Goal: Task Accomplishment & Management: Use online tool/utility

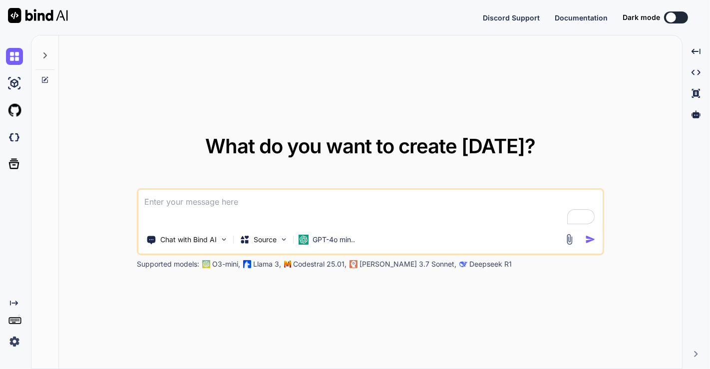
click at [15, 340] on img at bounding box center [14, 341] width 17 height 17
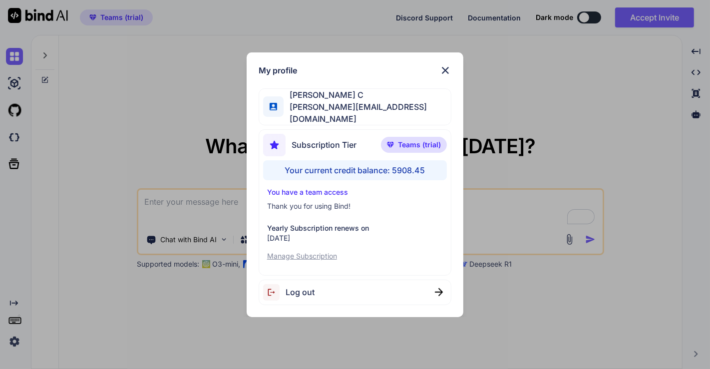
type textarea "x"
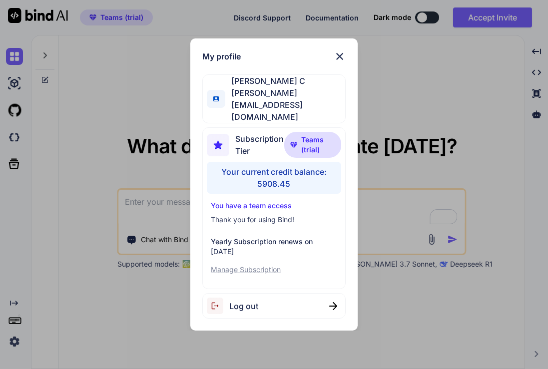
click at [418, 124] on div "My profile Saravanan C [EMAIL_ADDRESS][DOMAIN_NAME] Subscription Tier Teams (tr…" at bounding box center [274, 184] width 548 height 369
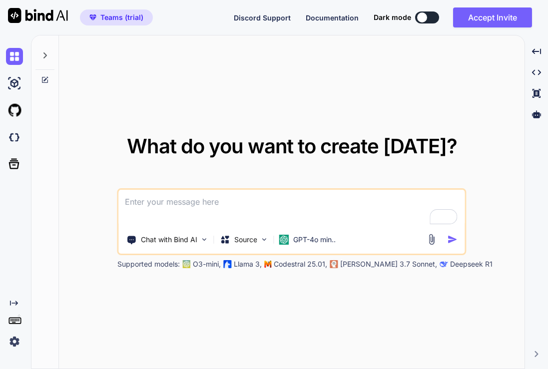
type textarea "x"
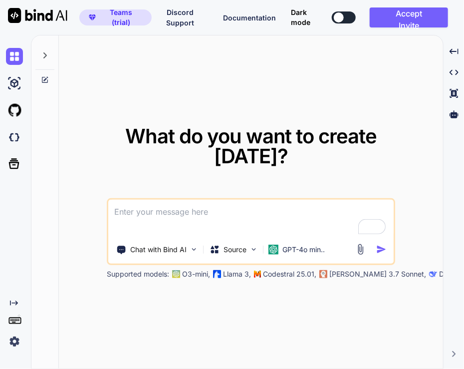
click at [18, 338] on img at bounding box center [14, 341] width 17 height 17
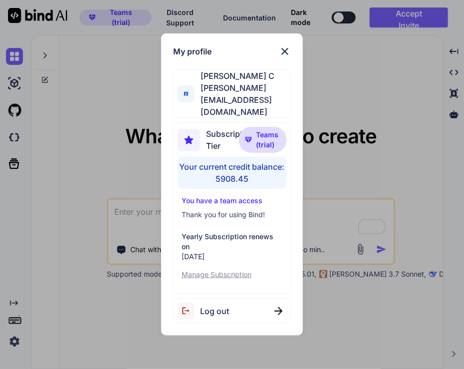
click at [108, 221] on div "My profile Saravanan C saravanan@witarist.com Subscription Tier Teams (trial) Y…" at bounding box center [232, 184] width 464 height 369
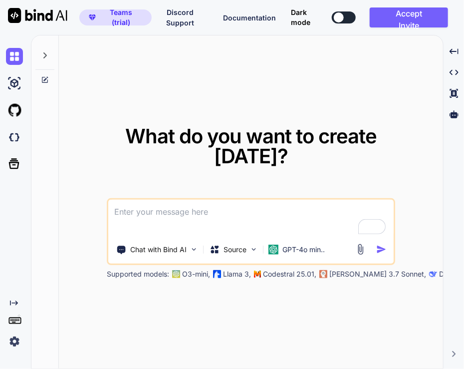
click at [12, 342] on img at bounding box center [14, 341] width 17 height 17
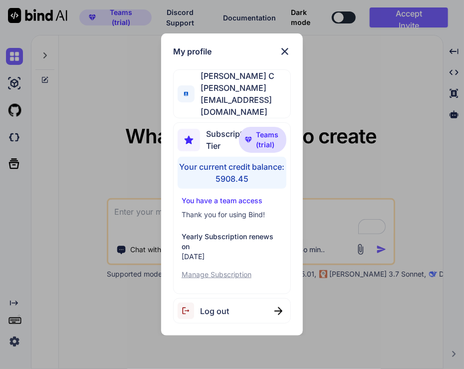
click at [66, 195] on div "My profile Saravanan C saravanan@witarist.com Subscription Tier Teams (trial) Y…" at bounding box center [232, 184] width 464 height 369
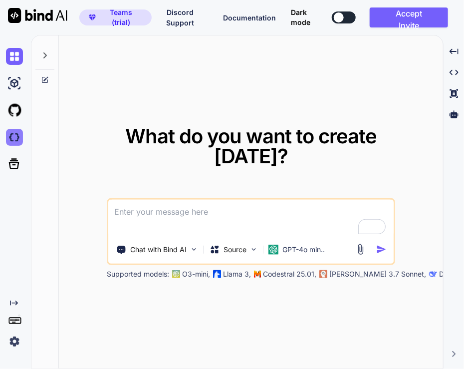
click at [14, 135] on img at bounding box center [14, 137] width 17 height 17
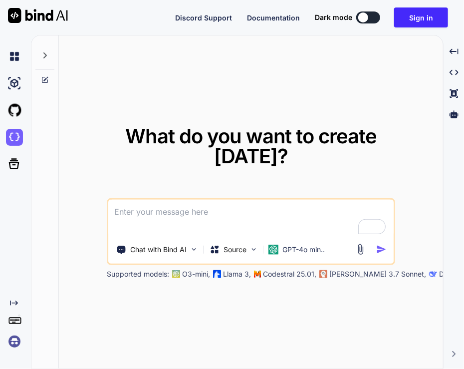
click at [18, 345] on img at bounding box center [14, 341] width 17 height 17
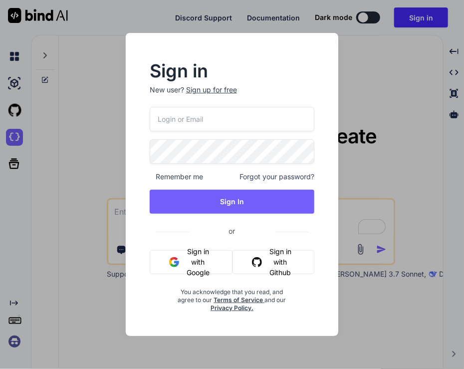
type input "app7@yopmail.com"
click at [210, 265] on button "Sign in with Google" at bounding box center [191, 262] width 83 height 24
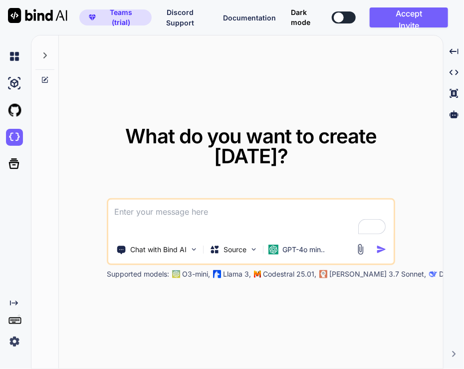
click at [12, 341] on img at bounding box center [14, 341] width 17 height 17
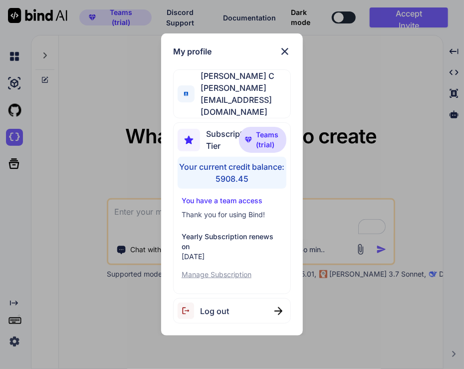
click at [256, 298] on div "Log out" at bounding box center [232, 310] width 118 height 25
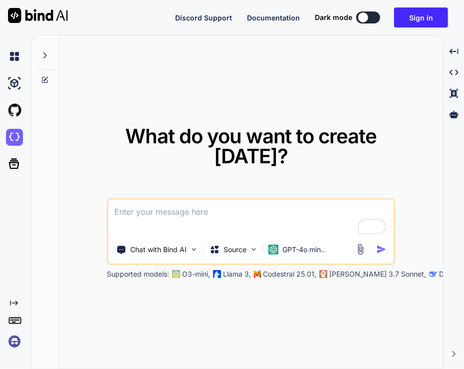
click at [8, 340] on img at bounding box center [14, 341] width 17 height 17
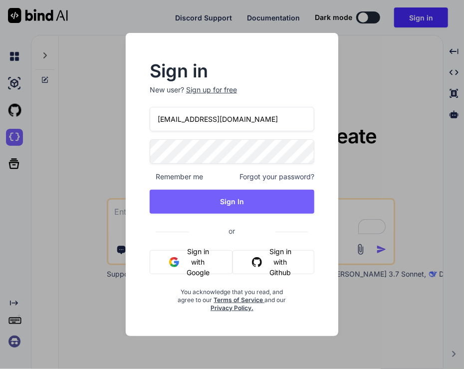
click at [230, 121] on input "app7@yopmail.com" at bounding box center [232, 119] width 165 height 24
type input "a"
type input "appsumo_5@yopmail.com"
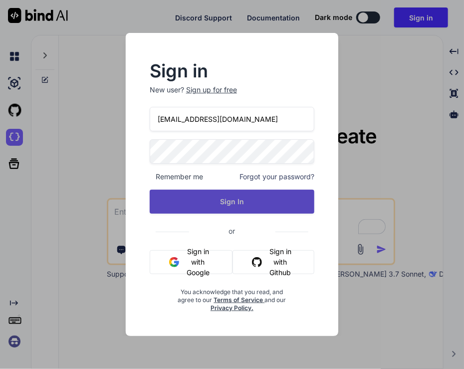
click at [238, 204] on button "Sign In" at bounding box center [232, 202] width 165 height 24
click at [210, 202] on button "Sign In" at bounding box center [232, 202] width 165 height 24
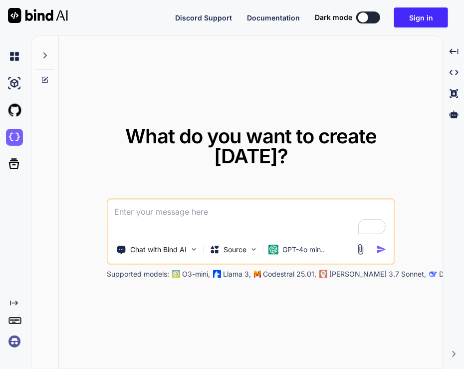
click at [14, 341] on img at bounding box center [14, 341] width 17 height 17
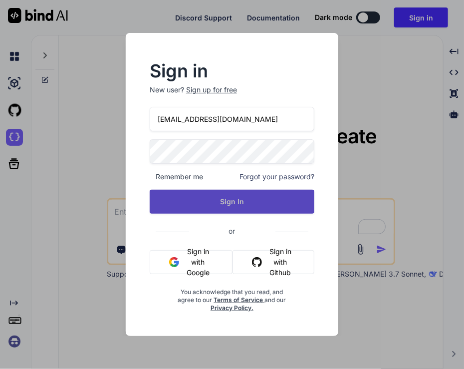
click at [228, 199] on button "Sign In" at bounding box center [232, 202] width 165 height 24
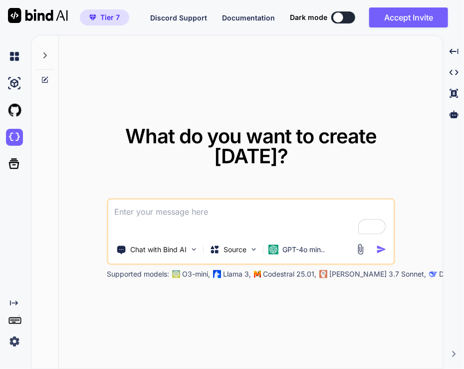
click at [14, 337] on img at bounding box center [14, 341] width 17 height 17
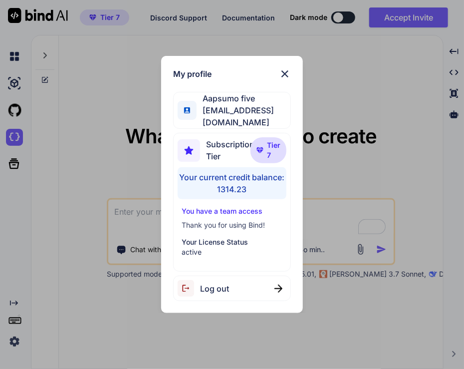
click at [114, 163] on div "My profile Aapsumo five appsumo_5@yopmail.com Subscription Tier Tier 7 Your cur…" at bounding box center [232, 184] width 464 height 369
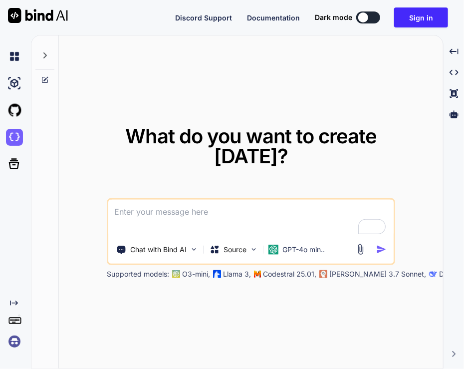
click at [15, 337] on img at bounding box center [14, 341] width 17 height 17
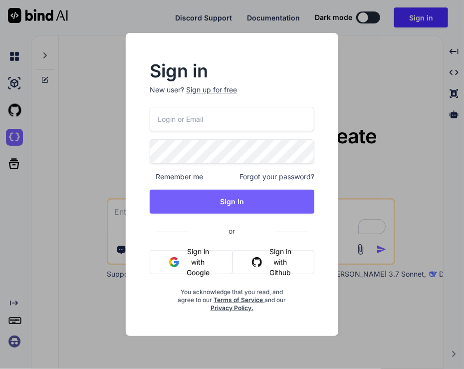
type input "appsumo_5@yopmail.com"
click at [207, 127] on input "appsumo_5@yopmail.com" at bounding box center [232, 119] width 165 height 24
paste input "tim@thinkingkaplearning.com"
type input "tim@thinkingkaplearning.com"
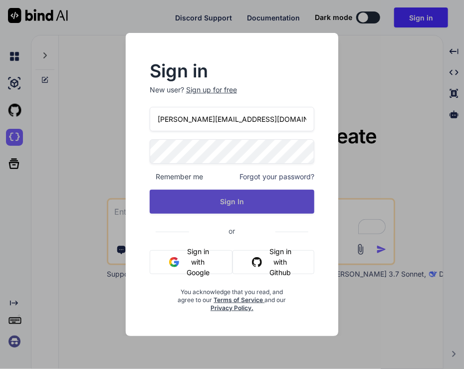
click at [174, 202] on button "Sign In" at bounding box center [232, 202] width 165 height 24
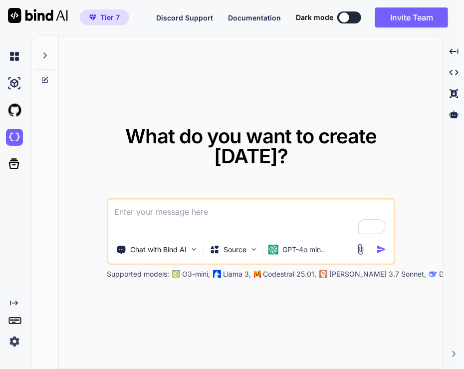
click at [17, 344] on img at bounding box center [14, 341] width 17 height 17
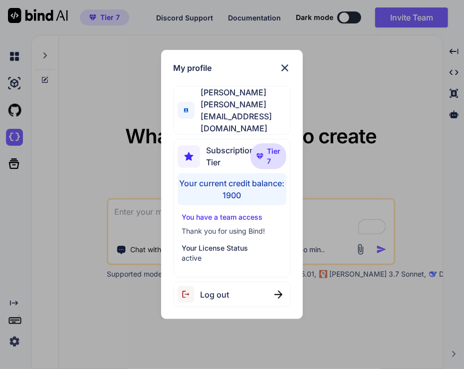
click at [72, 240] on div "My profile Tim Buteyn tim@thinkingkaplearning.com Subscription Tier Tier 7 Your…" at bounding box center [232, 184] width 464 height 369
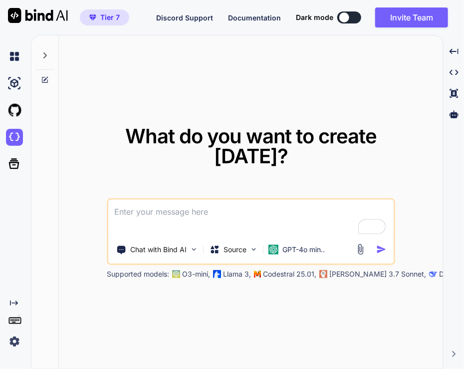
click at [15, 346] on img at bounding box center [14, 341] width 17 height 17
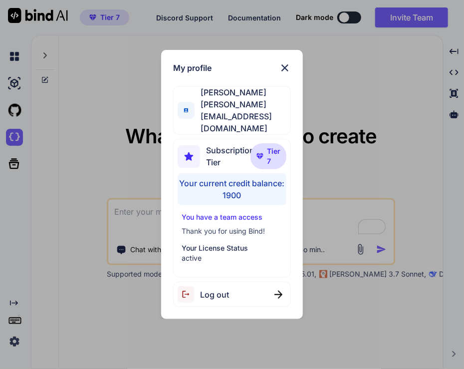
click at [221, 289] on span "Log out" at bounding box center [214, 295] width 29 height 12
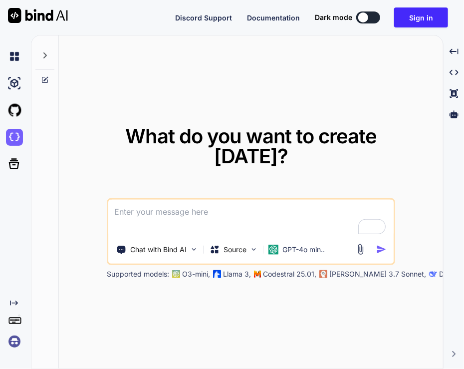
click at [12, 344] on img at bounding box center [14, 341] width 17 height 17
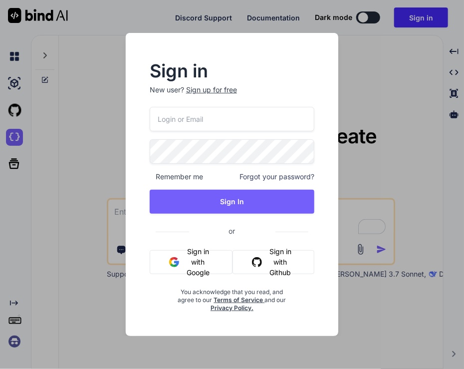
type input "appsumo_5@yopmail.com"
click at [211, 124] on input "appsumo_5@yopmail.com" at bounding box center [232, 119] width 165 height 24
paste input "moewes@gmx.org"
type input "moewes@gmx.org"
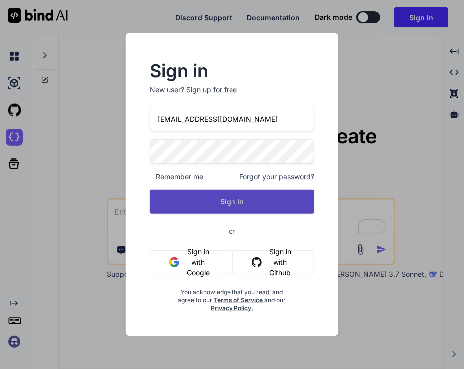
click at [180, 204] on button "Sign In" at bounding box center [232, 202] width 165 height 24
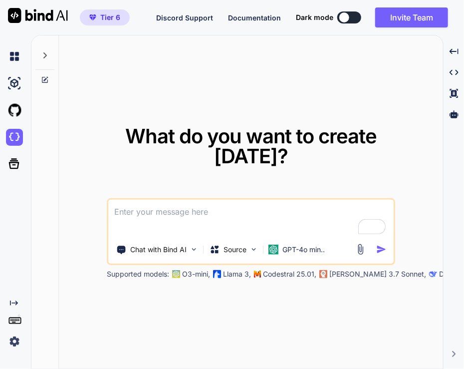
click at [14, 344] on img at bounding box center [14, 341] width 17 height 17
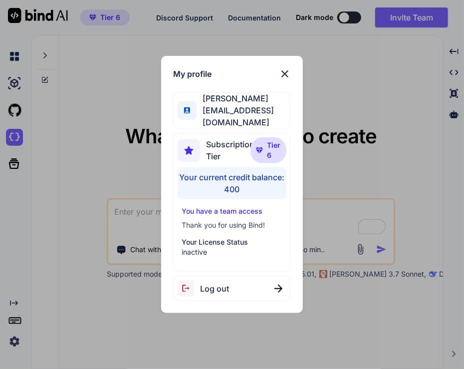
click at [88, 216] on div "My profile Armin Möwes moewes@gmx.org Subscription Tier Tier 6 Your current cre…" at bounding box center [232, 184] width 464 height 369
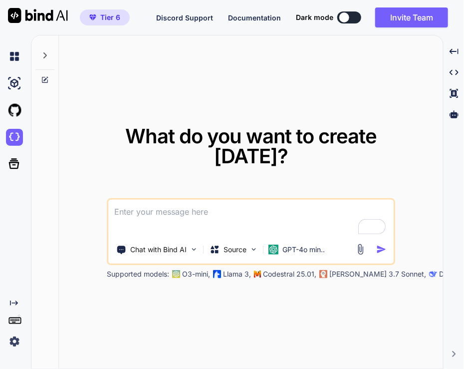
click at [11, 347] on img at bounding box center [14, 341] width 17 height 17
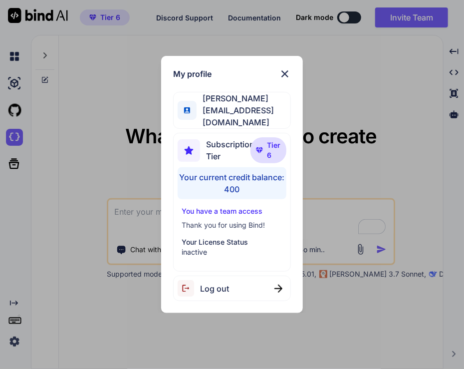
click at [247, 283] on div "Log out" at bounding box center [232, 288] width 118 height 25
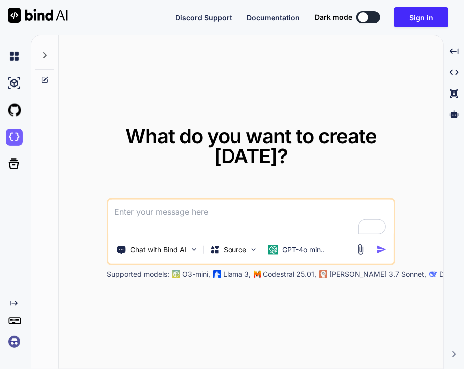
click at [18, 342] on img at bounding box center [14, 341] width 17 height 17
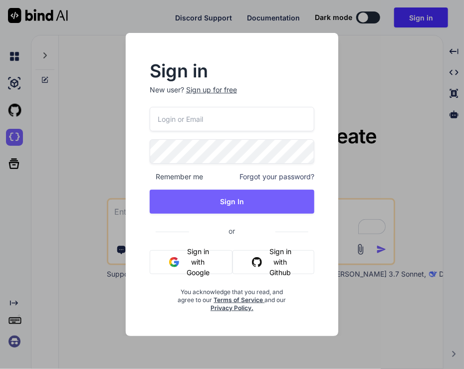
type input "moewes@gmx.org"
click at [198, 260] on button "Sign in with Google" at bounding box center [191, 262] width 83 height 24
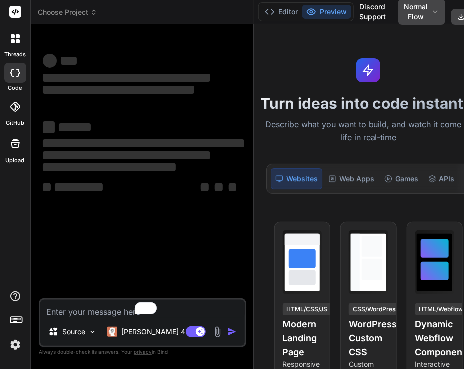
drag, startPoint x: 174, startPoint y: 120, endPoint x: 235, endPoint y: 135, distance: 63.1
click at [235, 135] on div "Bind AI Web Search Created with Pixso. Code Generator ‌ ‌ ‌ ‌ ‌ ‌ ‌ ‌ ‌ ‌ ‌ ‌ ‌…" at bounding box center [143, 196] width 224 height 344
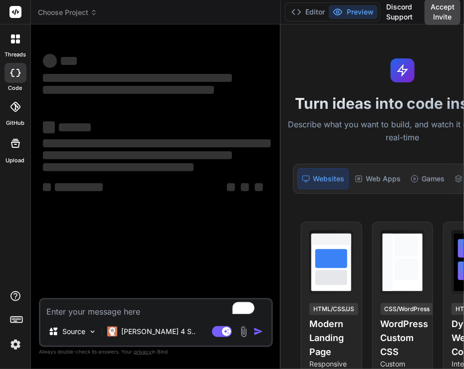
click at [106, 315] on textarea "To enrich screen reader interactions, please activate Accessibility in Grammarl…" at bounding box center [155, 309] width 231 height 18
type textarea "x"
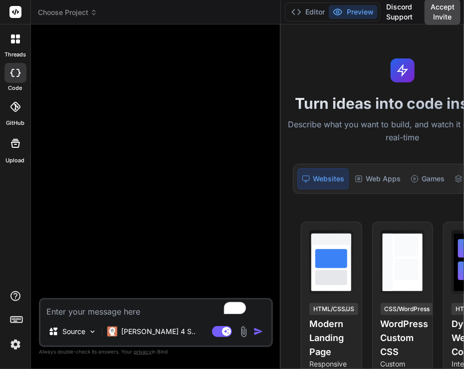
type textarea "h"
type textarea "x"
type textarea "hi"
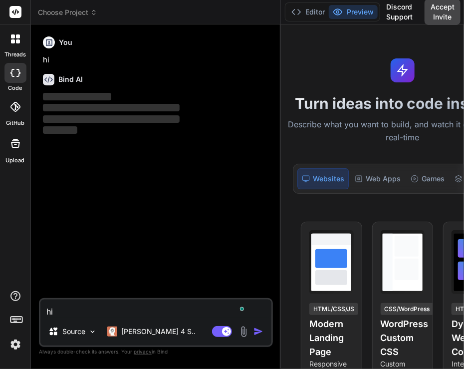
type textarea "x"
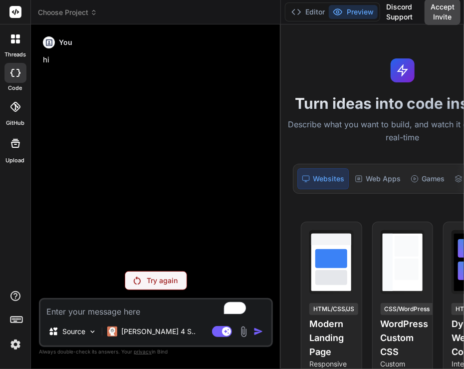
click at [16, 340] on img at bounding box center [15, 344] width 17 height 17
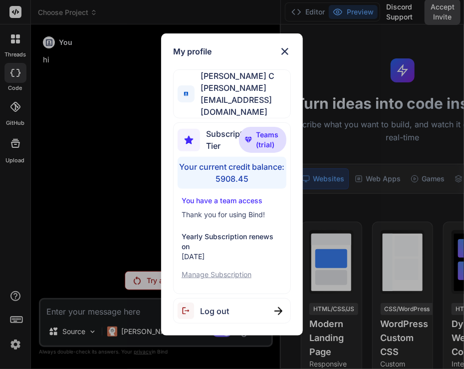
click at [233, 298] on div "Log out" at bounding box center [232, 310] width 118 height 25
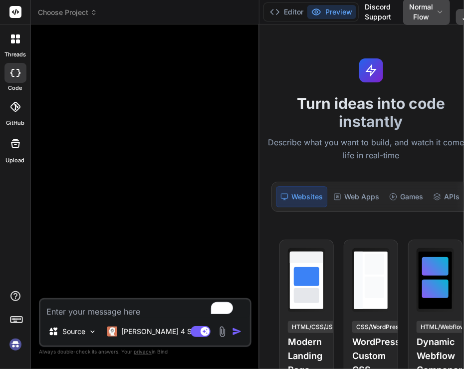
type textarea "x"
click at [125, 312] on textarea "To enrich screen reader interactions, please activate Accessibility in Grammarl…" at bounding box center [145, 309] width 210 height 18
type textarea "h"
type textarea "x"
type textarea "hi"
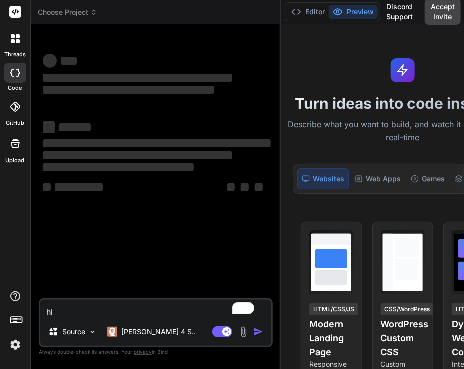
type textarea "x"
type textarea "hi"
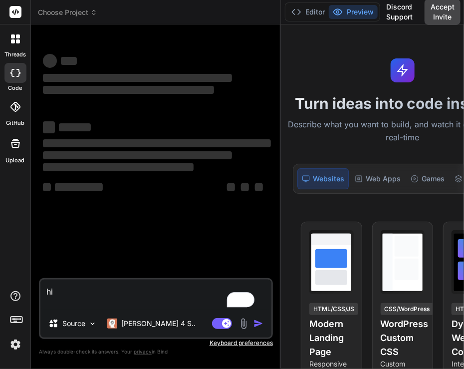
type textarea "x"
type textarea "hi"
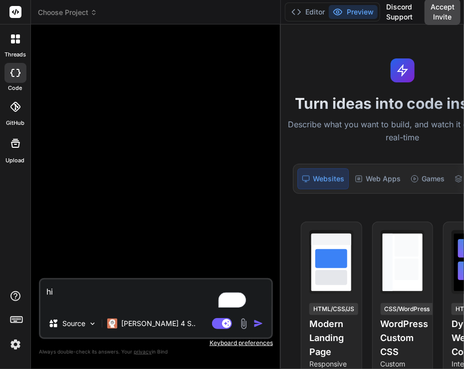
click at [254, 324] on img "button" at bounding box center [259, 324] width 10 height 10
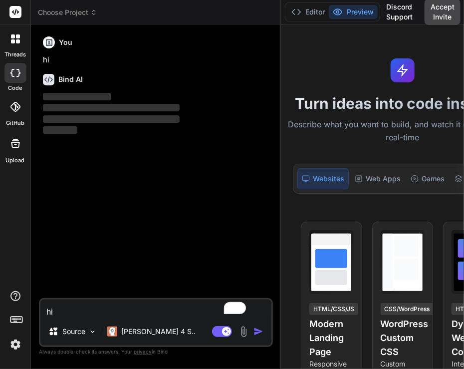
click at [9, 348] on img at bounding box center [15, 344] width 17 height 17
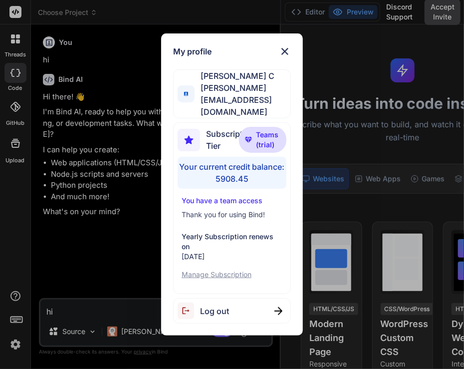
type textarea "x"
click at [114, 231] on div "My profile Saravanan C saravanan@witarist.com Subscription Tier Teams (trial) Y…" at bounding box center [232, 184] width 464 height 369
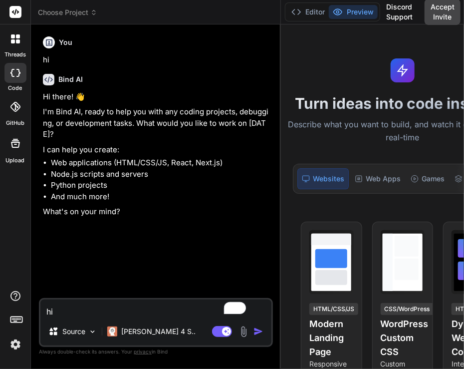
click at [85, 308] on textarea "hi" at bounding box center [155, 309] width 231 height 18
type textarea "h"
type textarea "x"
type textarea "hi"
type textarea "x"
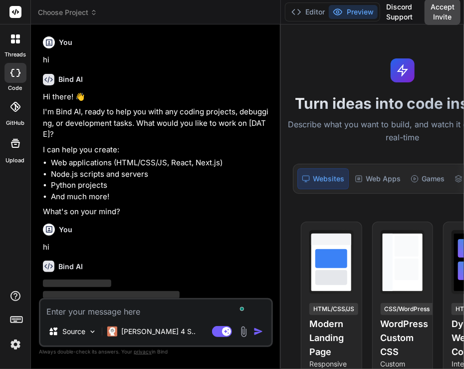
scroll to position [24, 0]
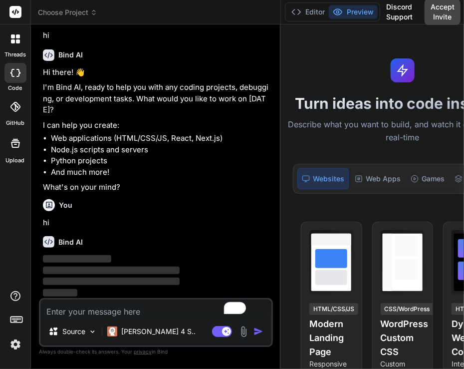
click at [15, 343] on img at bounding box center [15, 344] width 17 height 17
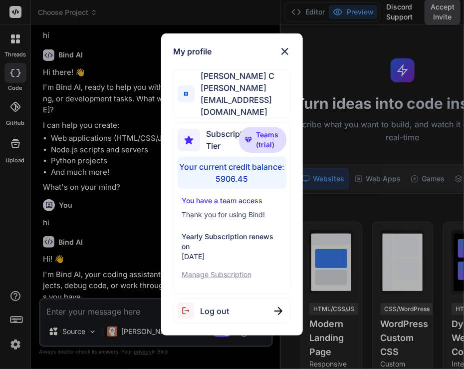
type textarea "x"
click at [131, 183] on div "My profile Saravanan C saravanan@witarist.com Subscription Tier Teams (trial) Y…" at bounding box center [232, 184] width 464 height 369
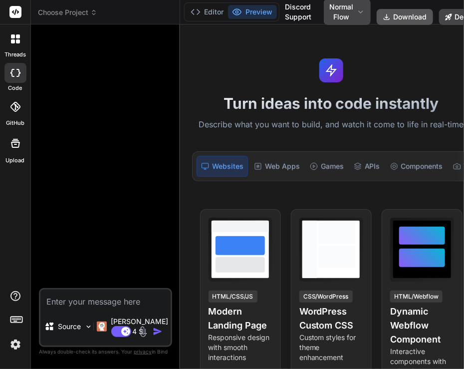
type textarea "x"
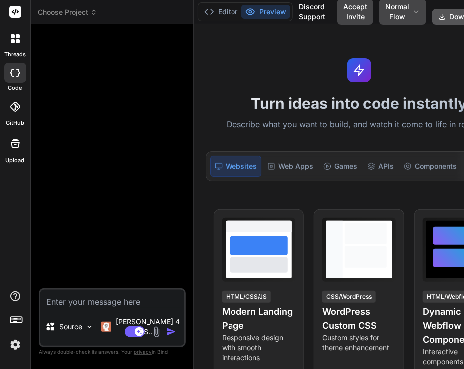
scroll to position [38, 0]
click at [9, 345] on img at bounding box center [15, 344] width 17 height 17
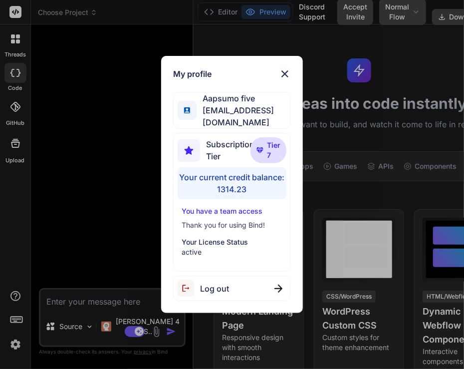
click at [114, 184] on div "My profile Aapsumo five appsumo_5@yopmail.com Subscription Tier Tier 7 Your cur…" at bounding box center [232, 184] width 464 height 369
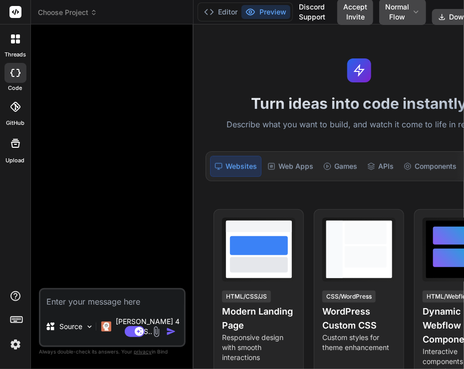
click at [12, 345] on img at bounding box center [15, 344] width 17 height 17
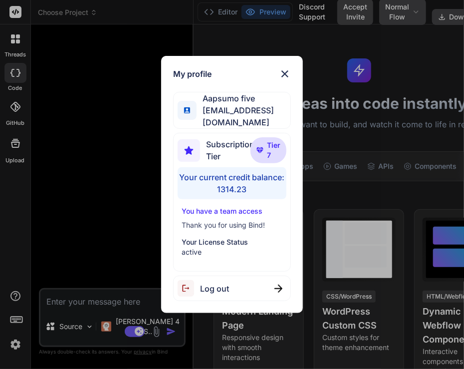
click at [223, 284] on span "Log out" at bounding box center [214, 289] width 29 height 12
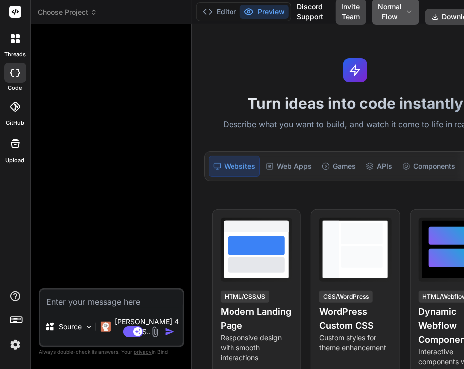
scroll to position [38, 0]
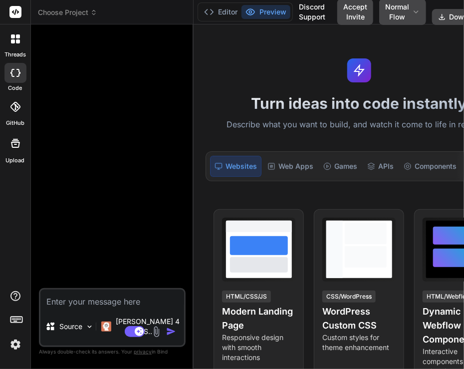
click at [70, 6] on header "Choose Project Created with Pixso." at bounding box center [112, 12] width 163 height 24
click at [72, 10] on span "Choose Project" at bounding box center [67, 12] width 59 height 10
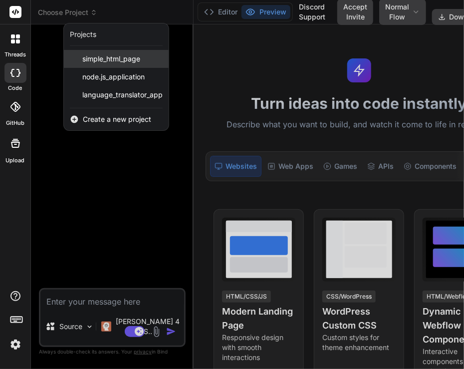
click at [88, 56] on span "simple_html_page" at bounding box center [111, 59] width 58 height 10
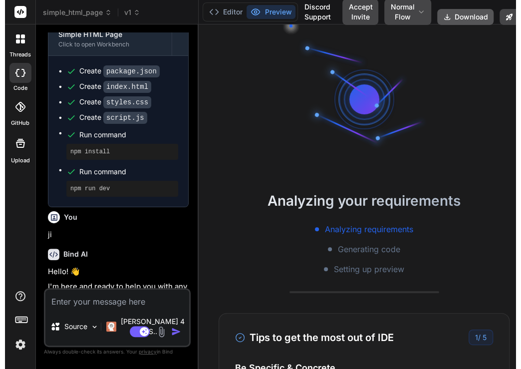
scroll to position [598, 0]
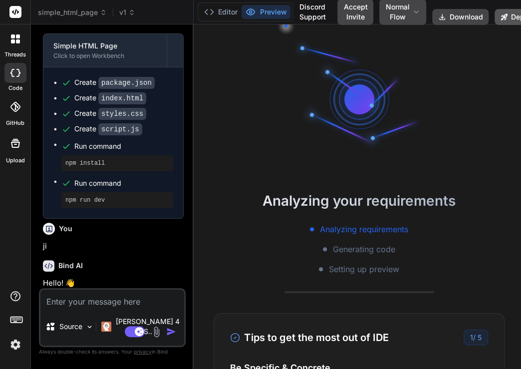
click at [464, 12] on button "Deploy" at bounding box center [517, 17] width 45 height 16
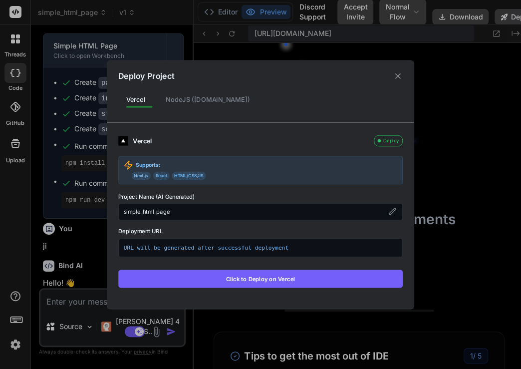
scroll to position [413, 0]
click at [292, 280] on button "Click to Deploy on Vercel" at bounding box center [260, 279] width 285 height 18
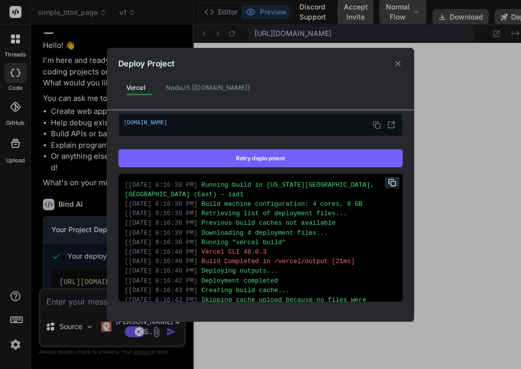
scroll to position [0, 0]
click at [464, 109] on div "Deploy Project Vercel NodeJS (Fly.io) Vercel Deployed Supports: Next.js React H…" at bounding box center [260, 184] width 521 height 369
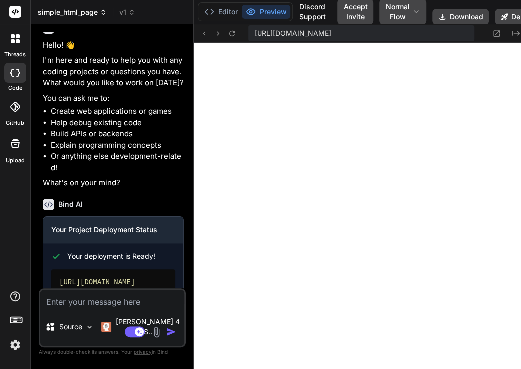
click at [62, 10] on span "simple_html_page" at bounding box center [72, 12] width 69 height 10
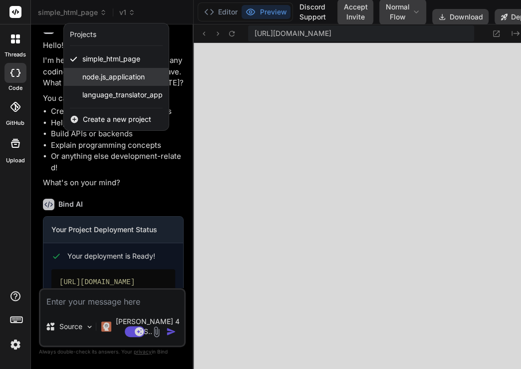
click at [92, 77] on span "node.js_application" at bounding box center [113, 77] width 62 height 10
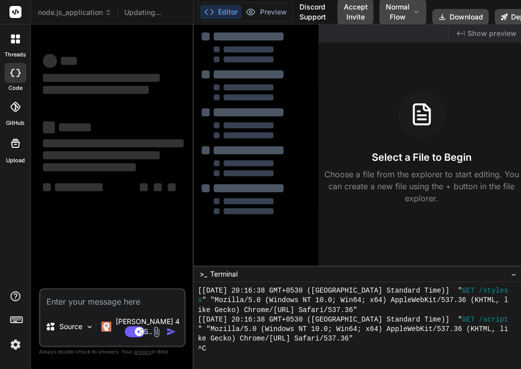
scroll to position [577, 0]
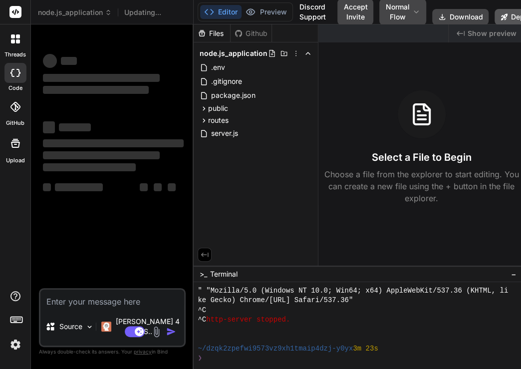
click at [464, 17] on button "Deploy" at bounding box center [517, 17] width 45 height 16
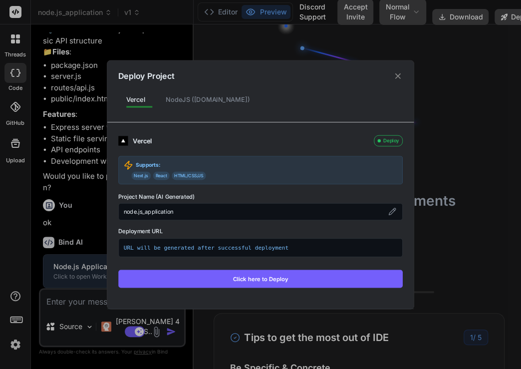
scroll to position [353, 0]
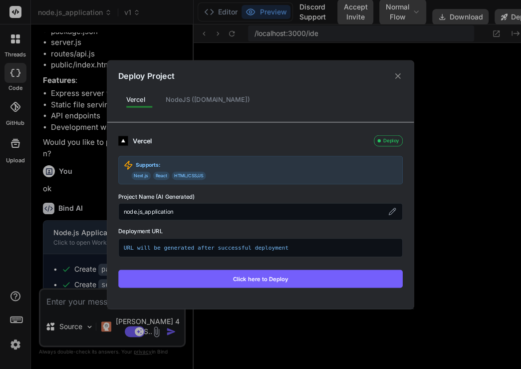
type textarea "x"
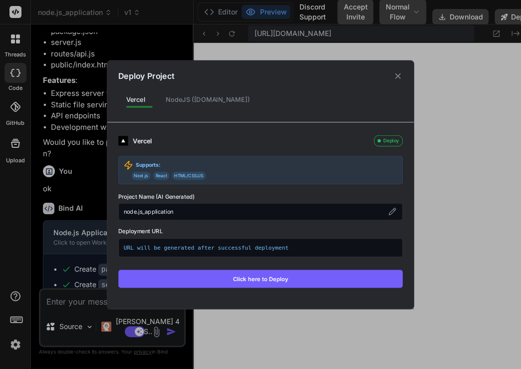
scroll to position [807, 0]
